Goal: Navigation & Orientation: Find specific page/section

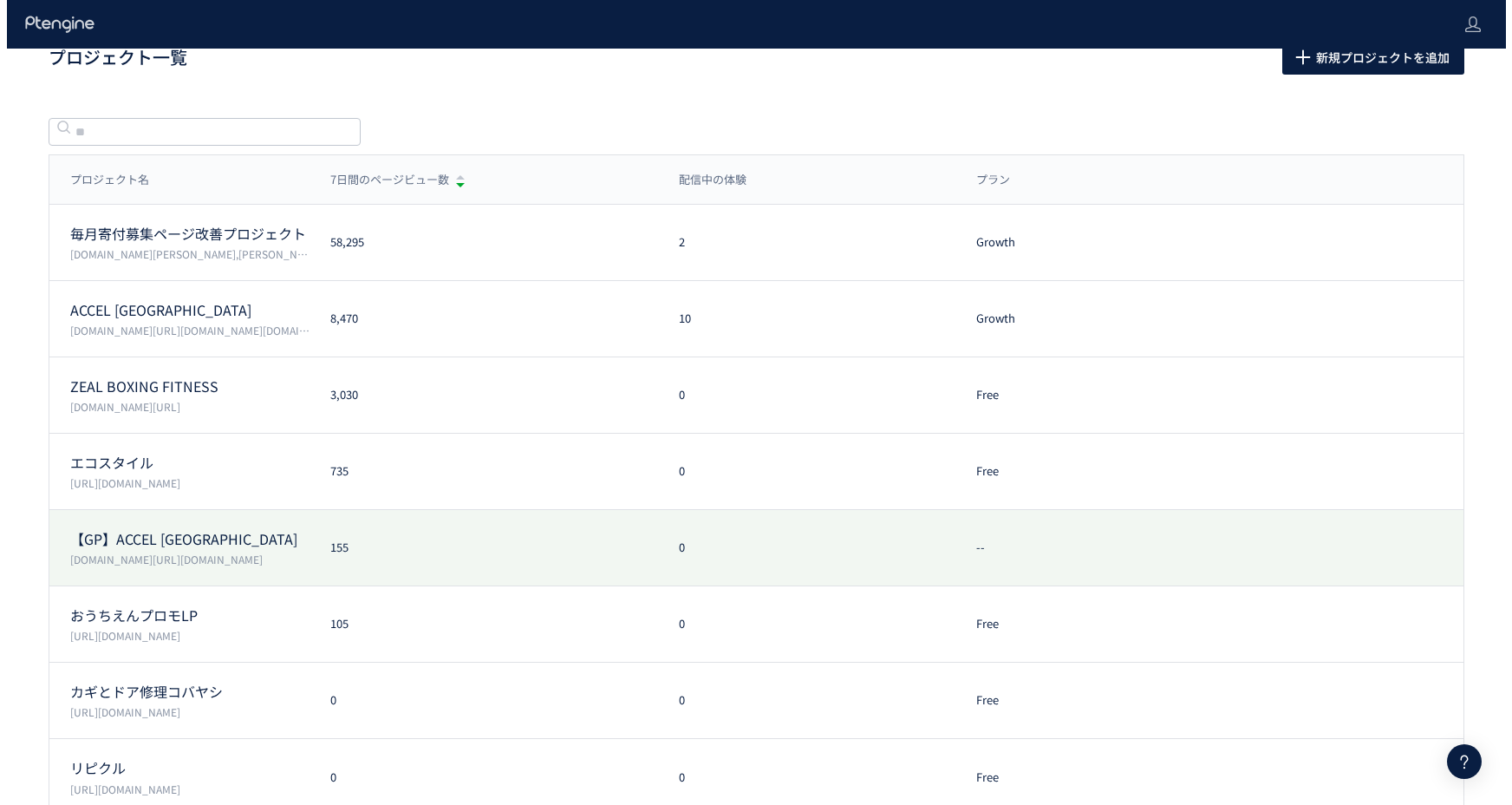
scroll to position [44, 0]
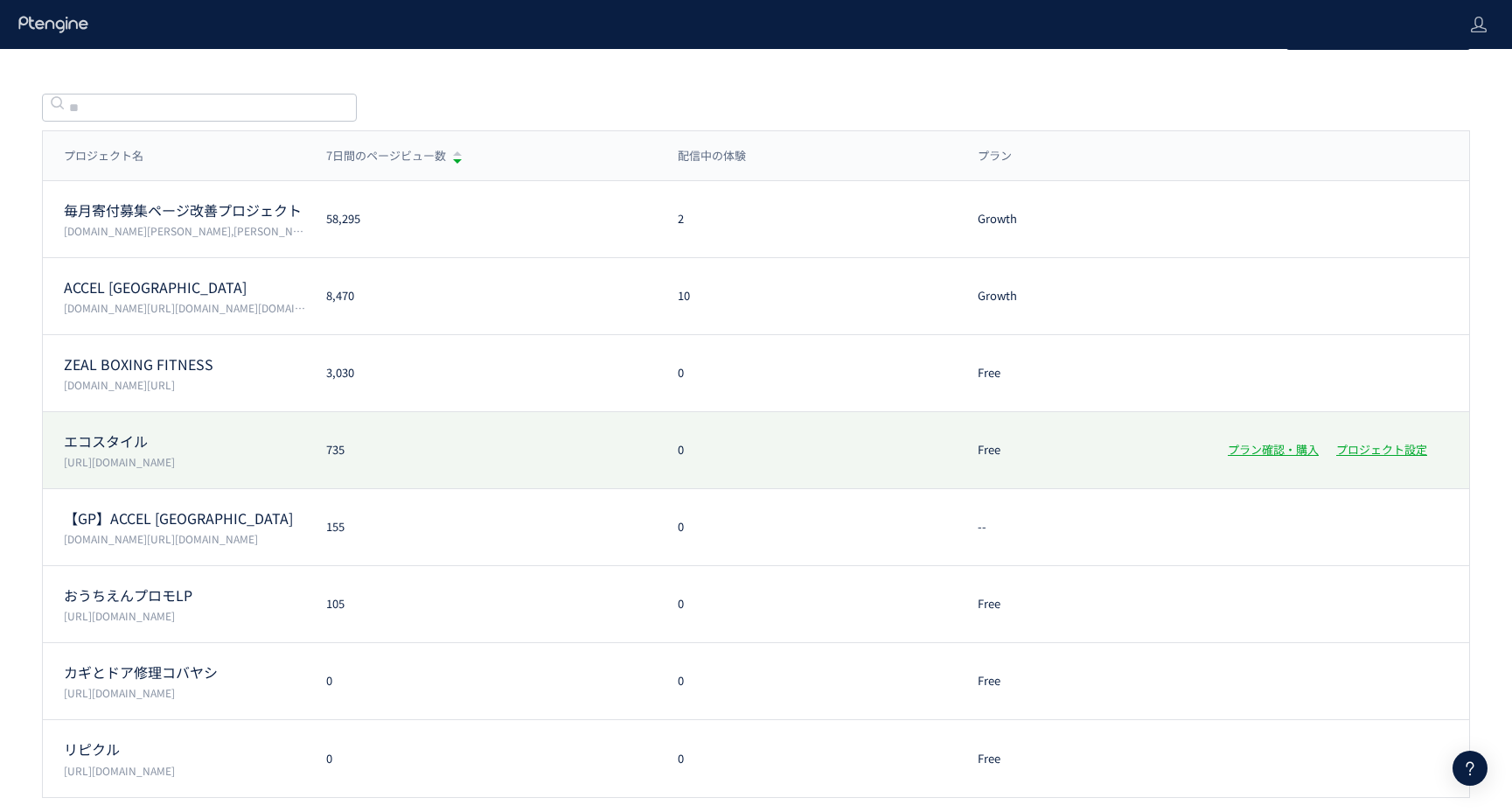
click at [203, 466] on p "https://www.style-eco.com/takuhai-kaitori/" at bounding box center [184, 461] width 241 height 15
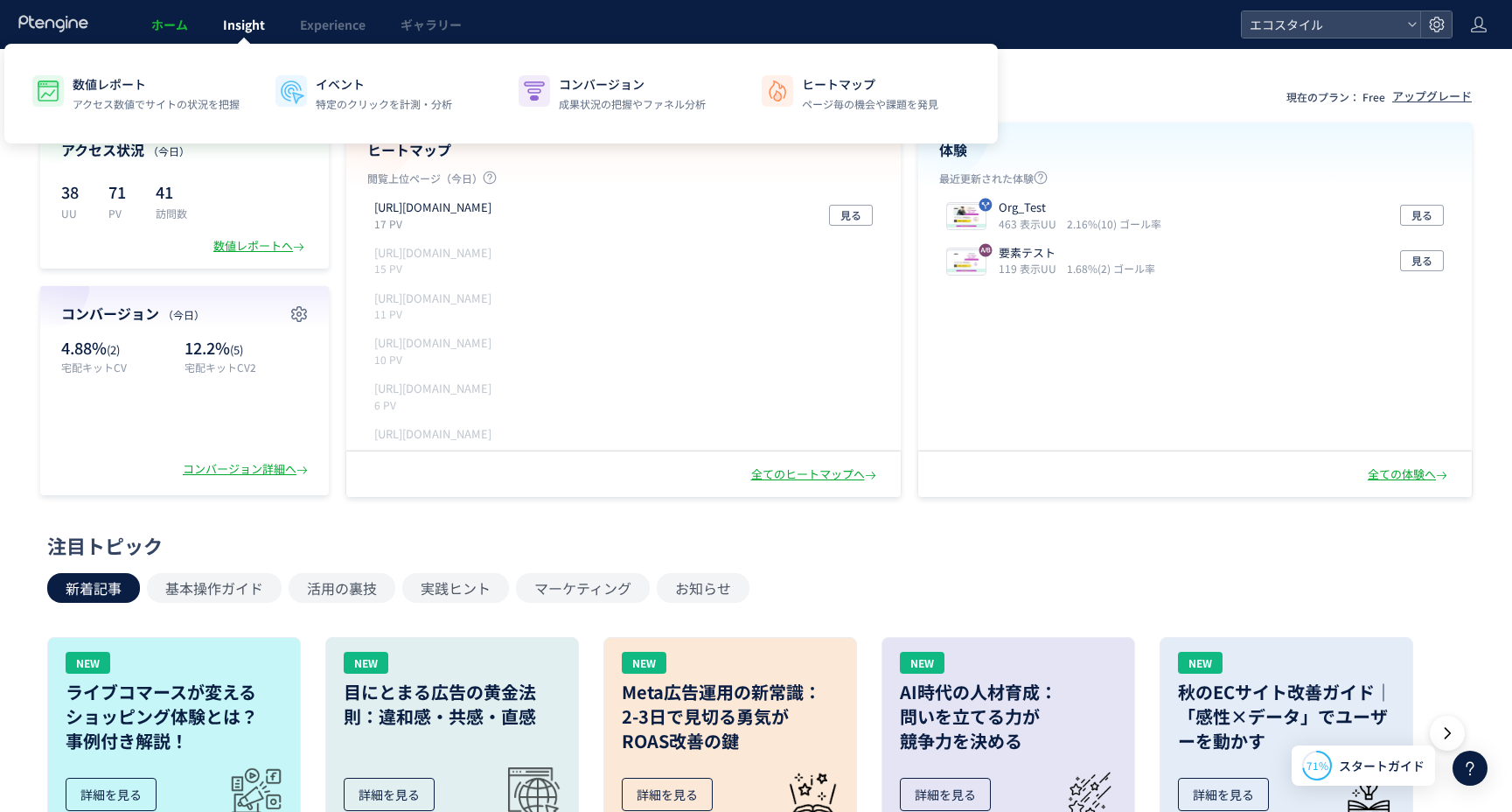
click at [239, 29] on span "Insight" at bounding box center [244, 25] width 42 height 18
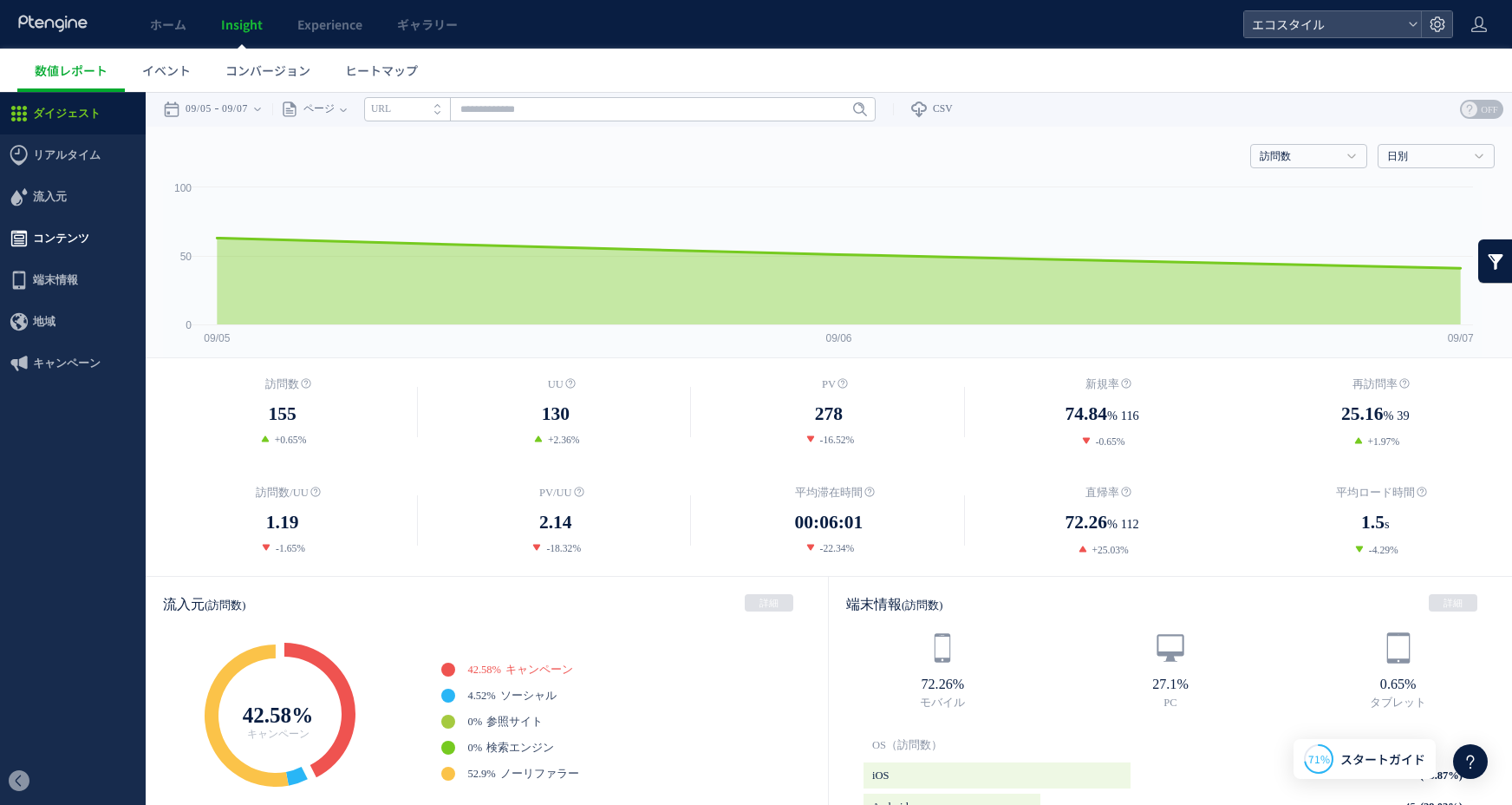
click at [94, 236] on span "コンテンツ" at bounding box center [73, 238] width 146 height 41
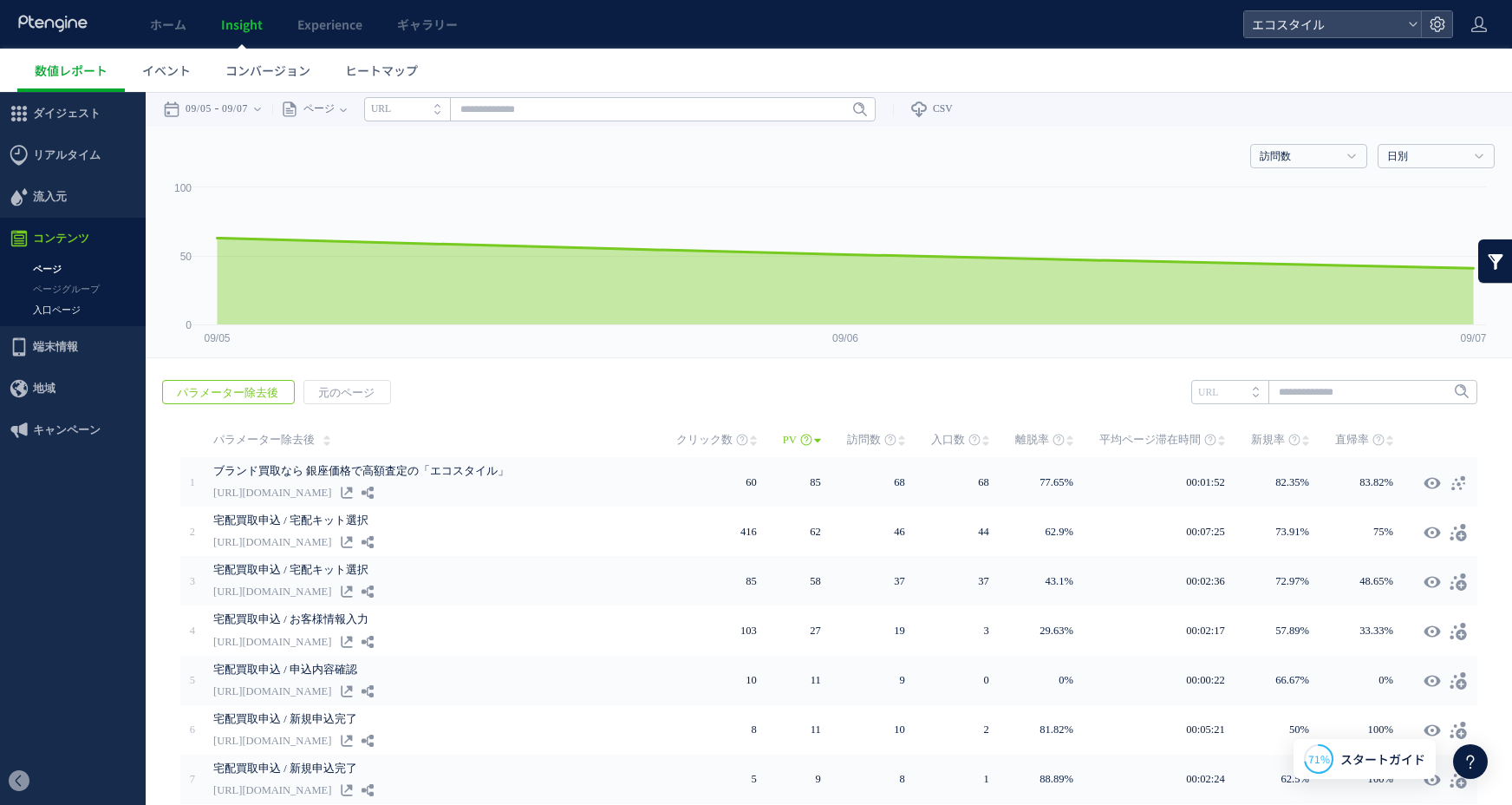
click at [58, 307] on link "入口ページ" at bounding box center [73, 309] width 146 height 20
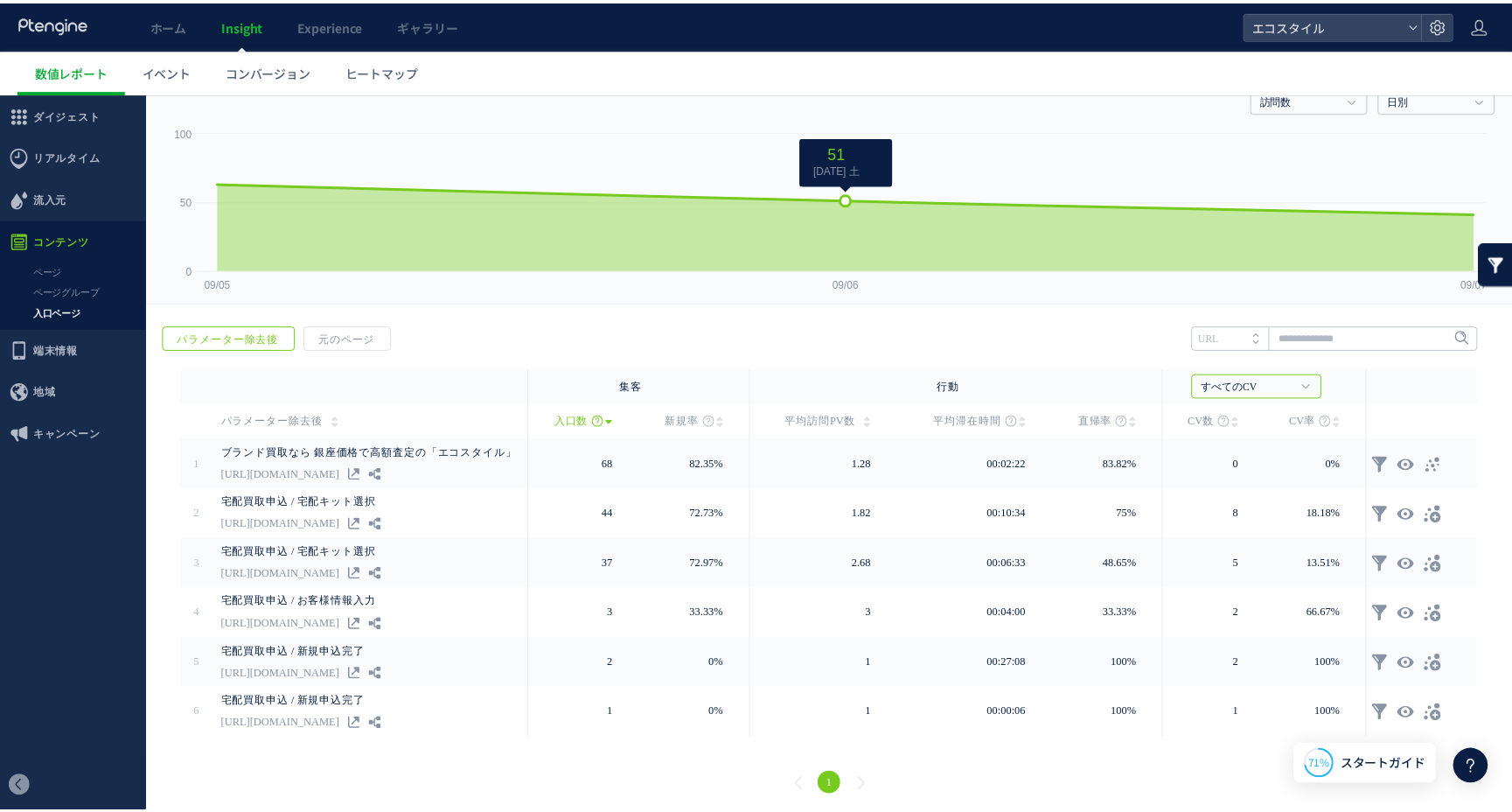
scroll to position [60, 0]
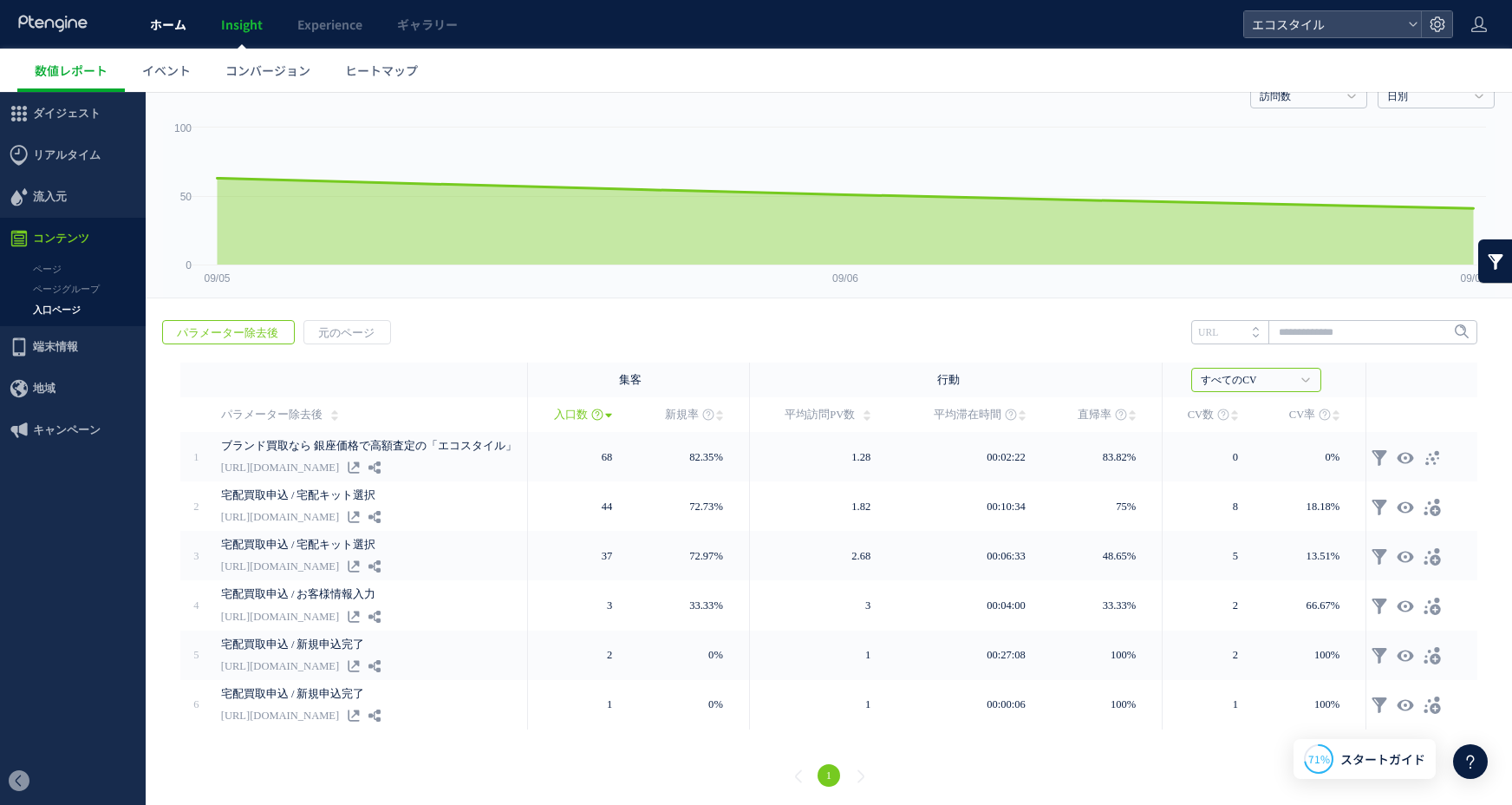
click at [173, 32] on span "ホーム" at bounding box center [168, 25] width 36 height 18
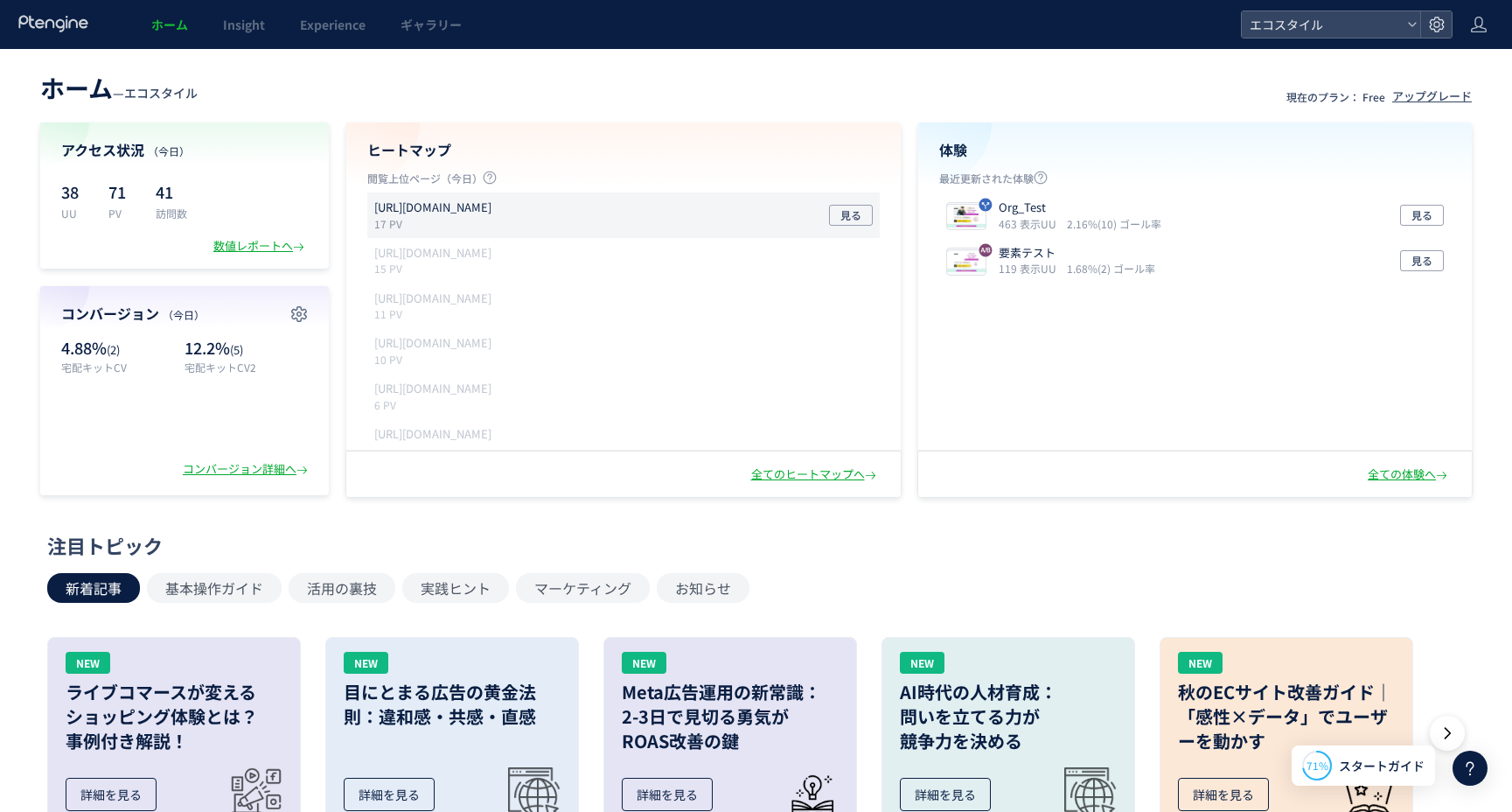
click at [818, 213] on div "https://style-eco.com/takuhai-kaitori/lp01 17 PV 見る" at bounding box center [623, 215] width 512 height 45
click at [0, 0] on div "ホーム Insight Experience ギャラリー エコスタイル ホーム — エコスタイル 現在のプラン： Free アップグレード アクセス状況 （今…" at bounding box center [756, 726] width 1512 height 1453
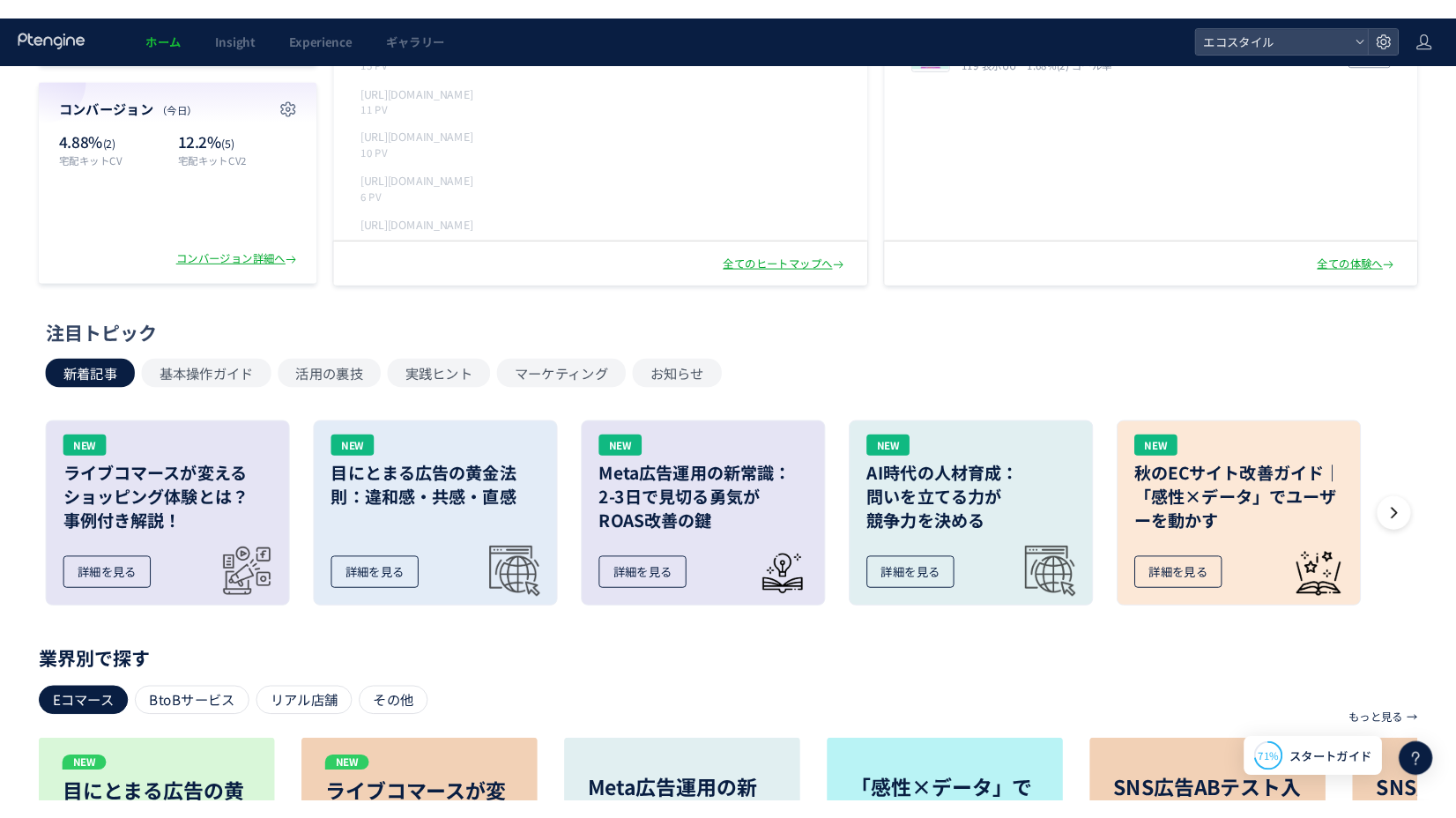
scroll to position [305, 0]
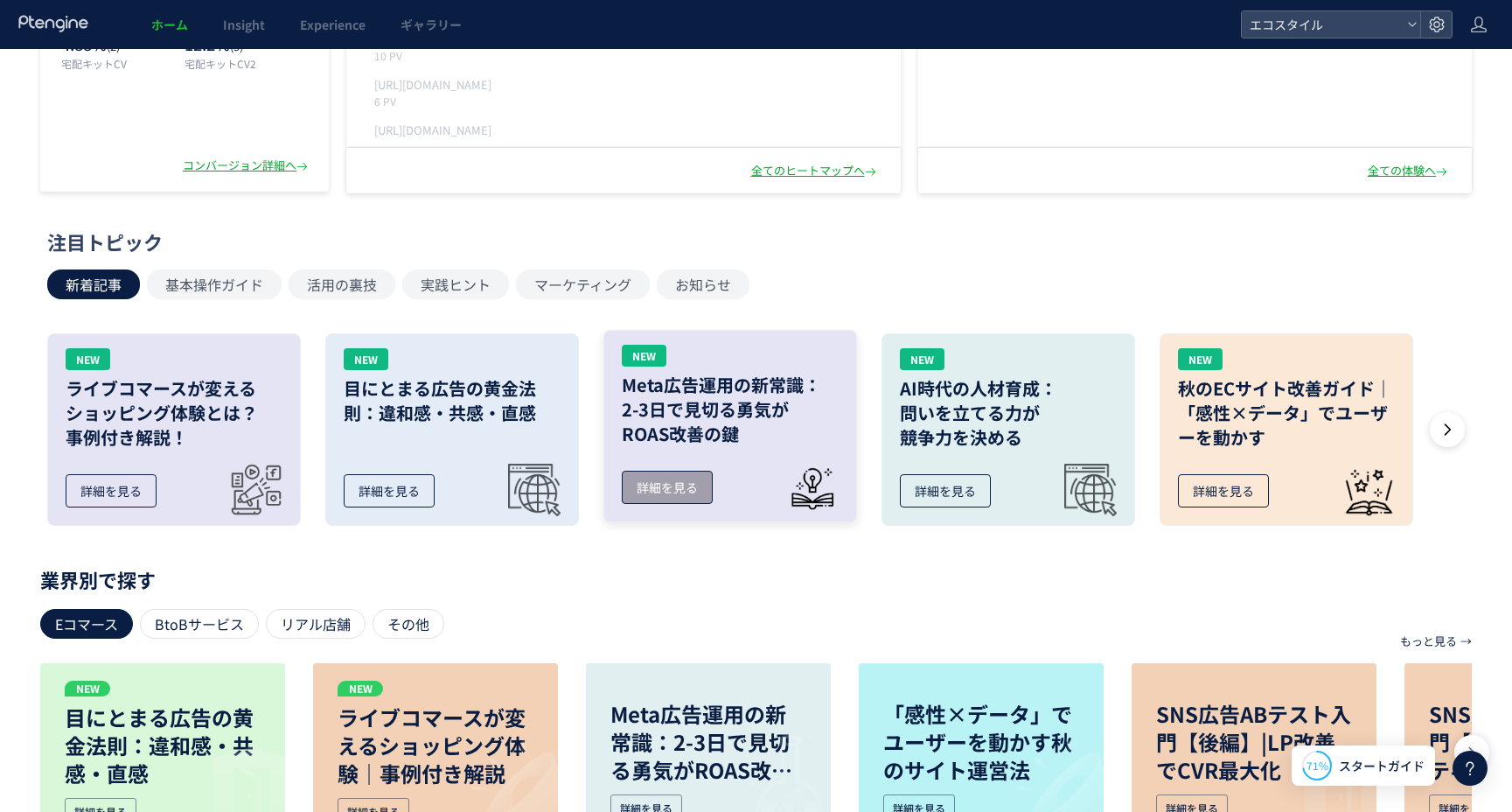
click at [718, 458] on link "NEW Meta広告運用の新常識： 2-3日で見切る勇気が ROAS改善の鍵 詳細を見る" at bounding box center [730, 426] width 253 height 192
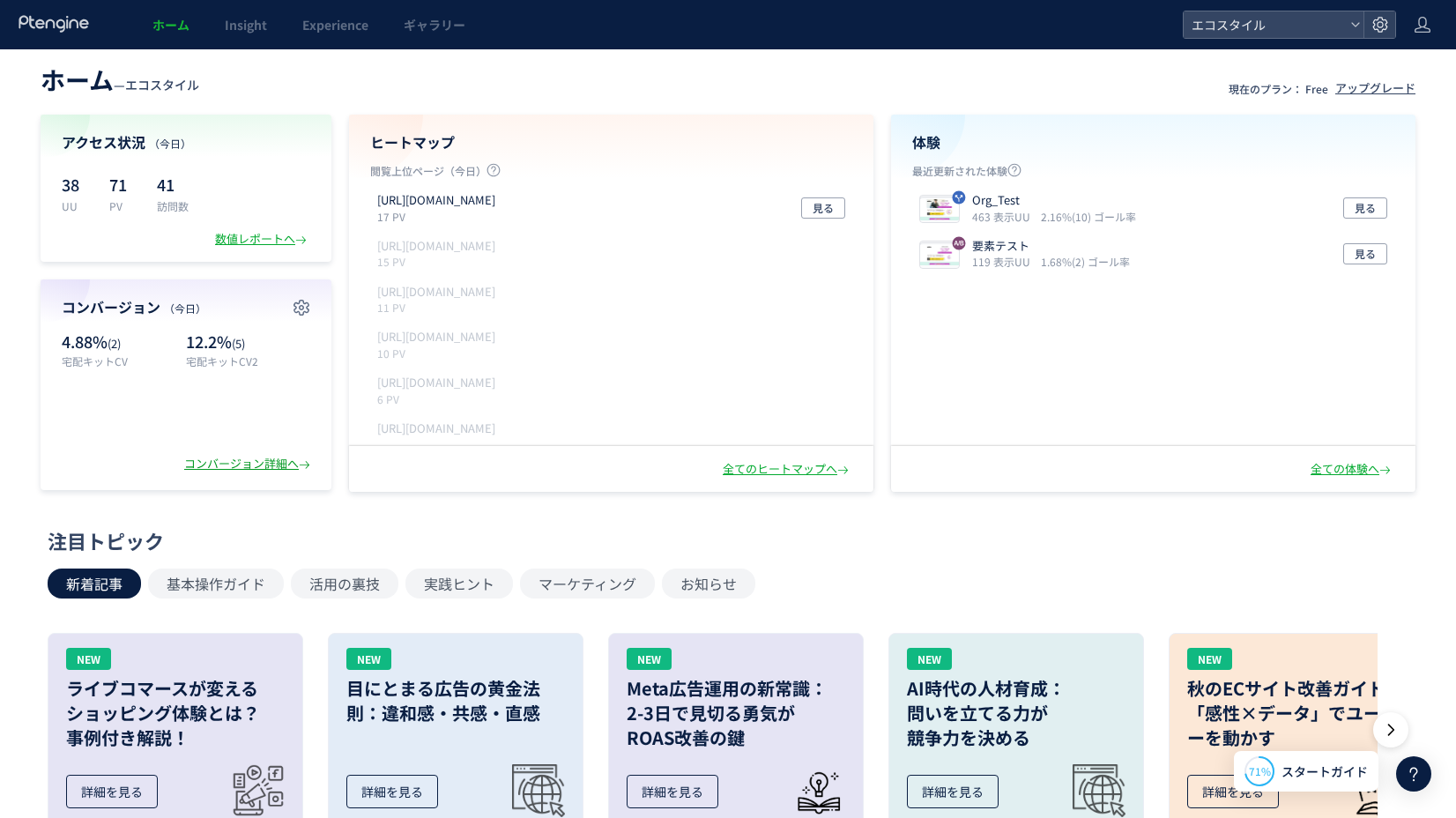
scroll to position [0, 0]
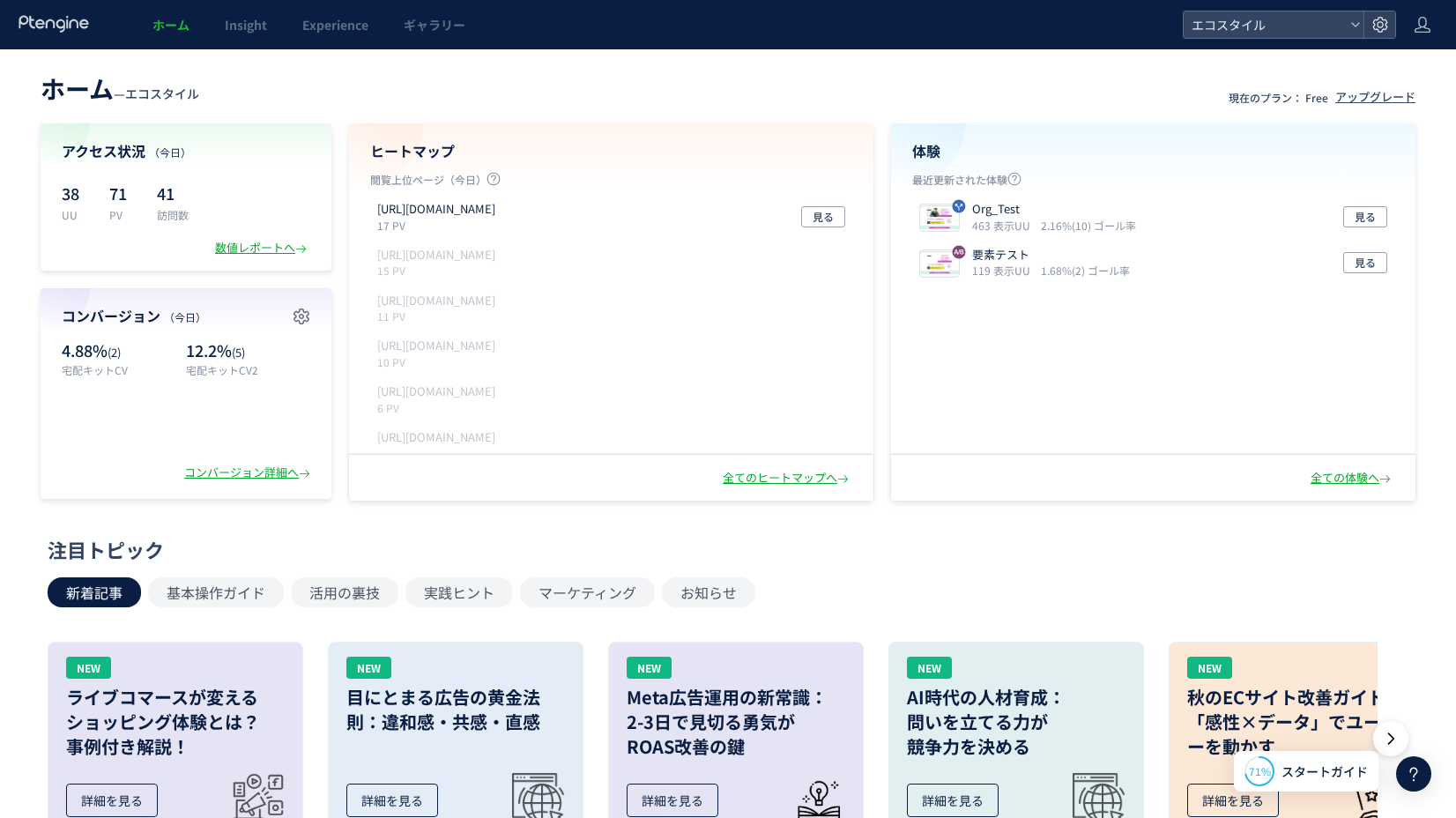
click at [171, 24] on span "ホーム" at bounding box center [171, 25] width 37 height 18
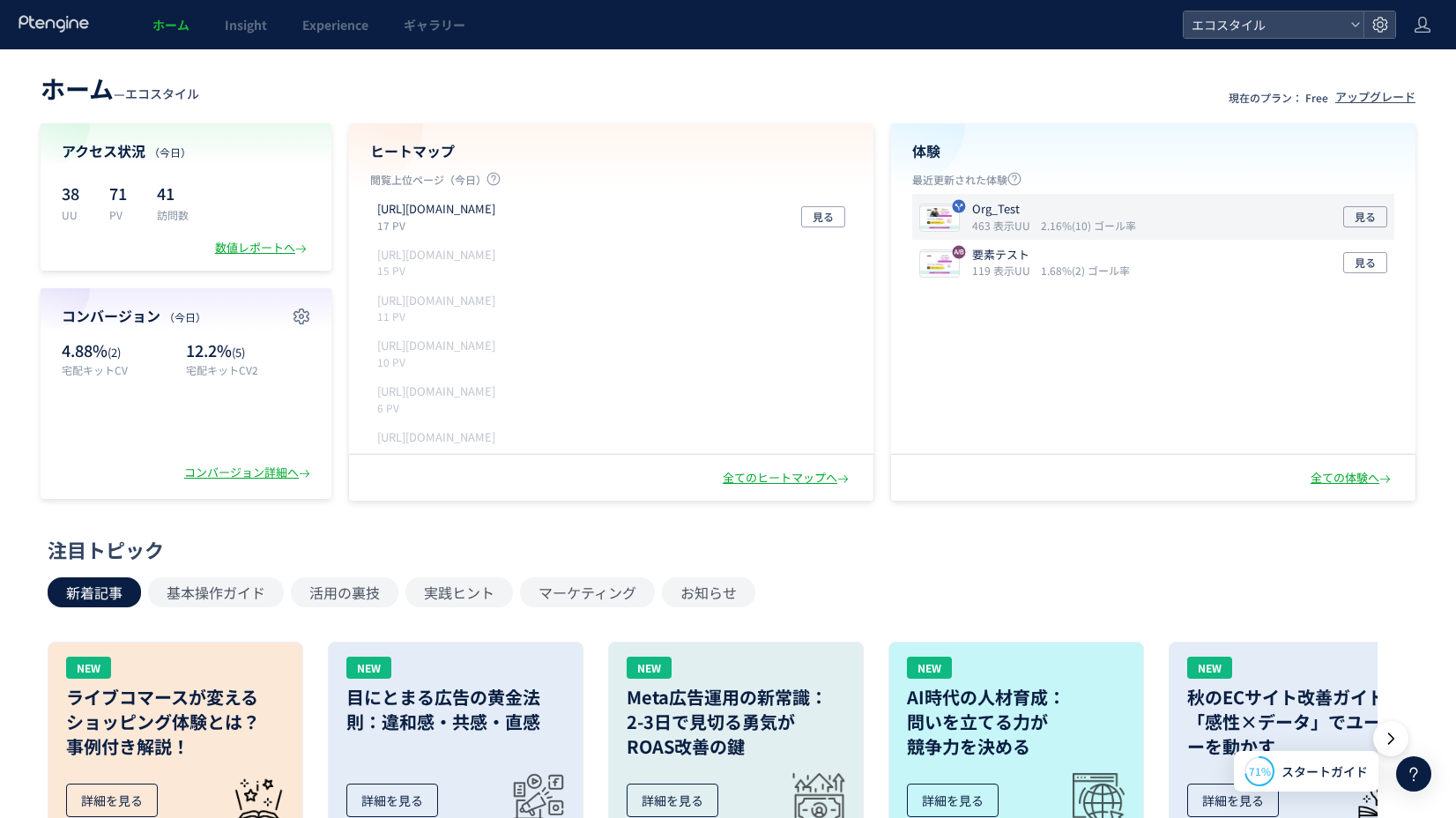
click at [1038, 203] on p "Org_Test" at bounding box center [1050, 209] width 157 height 17
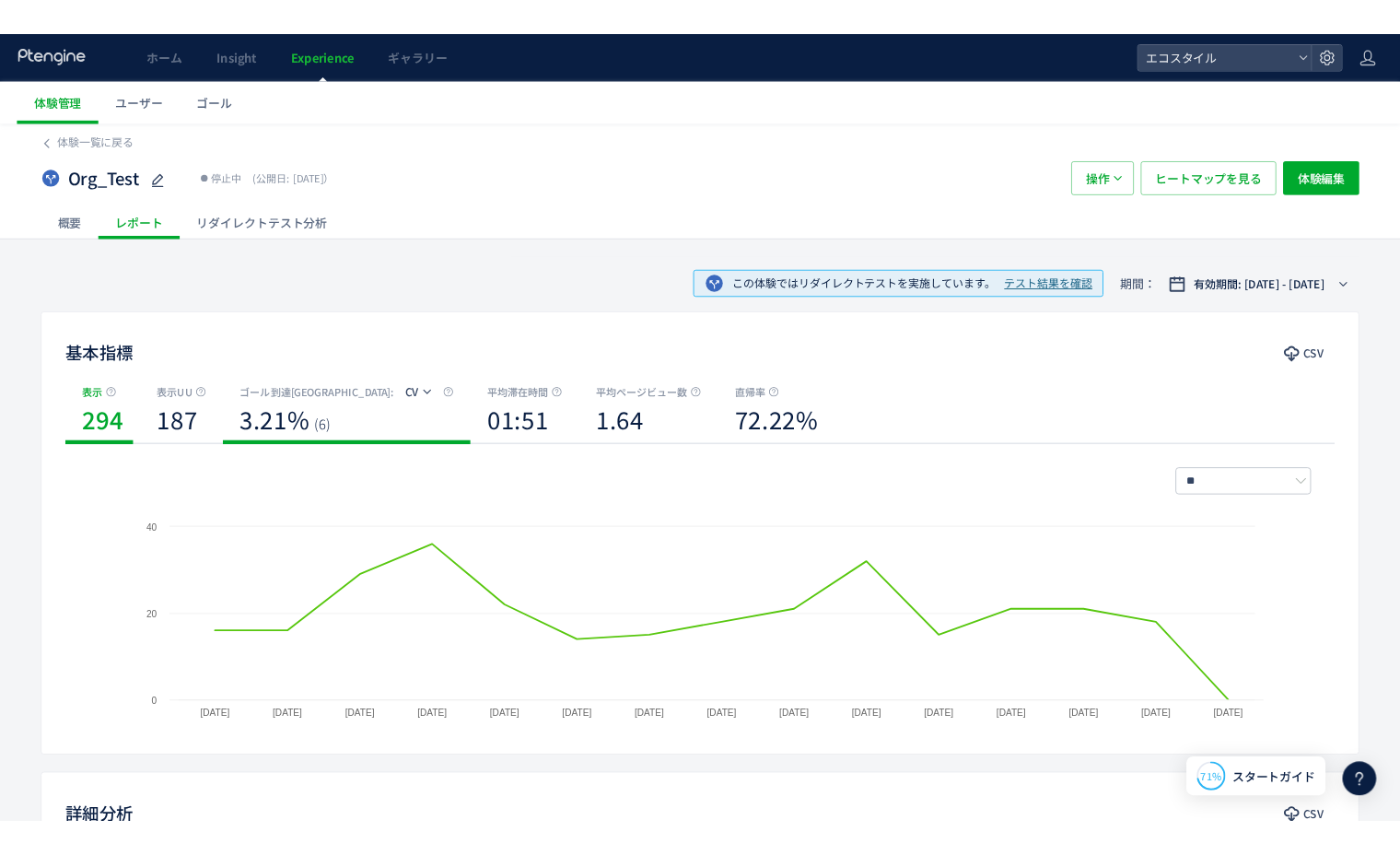
scroll to position [4, 0]
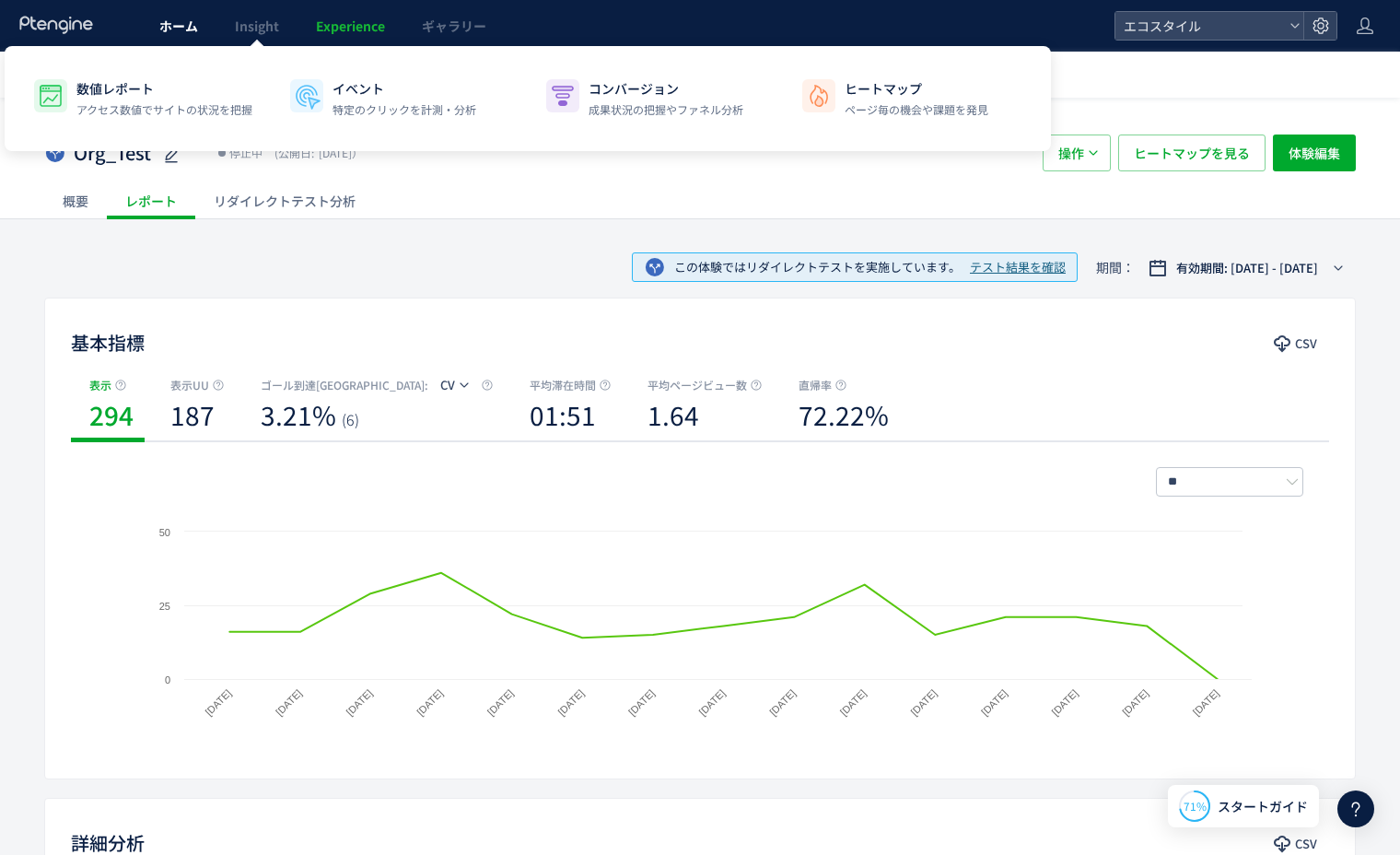
click at [176, 21] on span "ホーム" at bounding box center [178, 26] width 38 height 19
